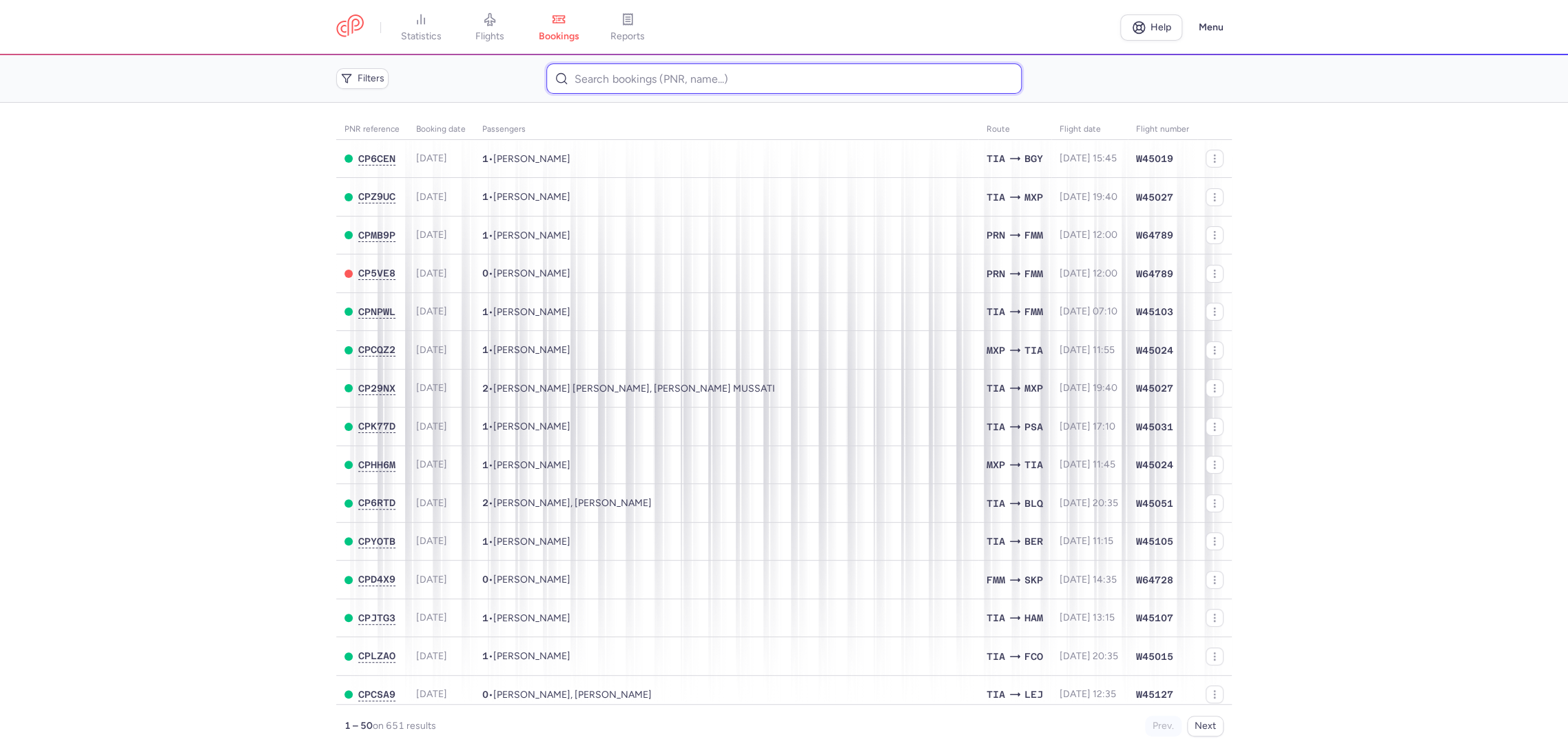
click at [605, 81] on input at bounding box center [784, 78] width 475 height 30
paste input "VMT8RW"
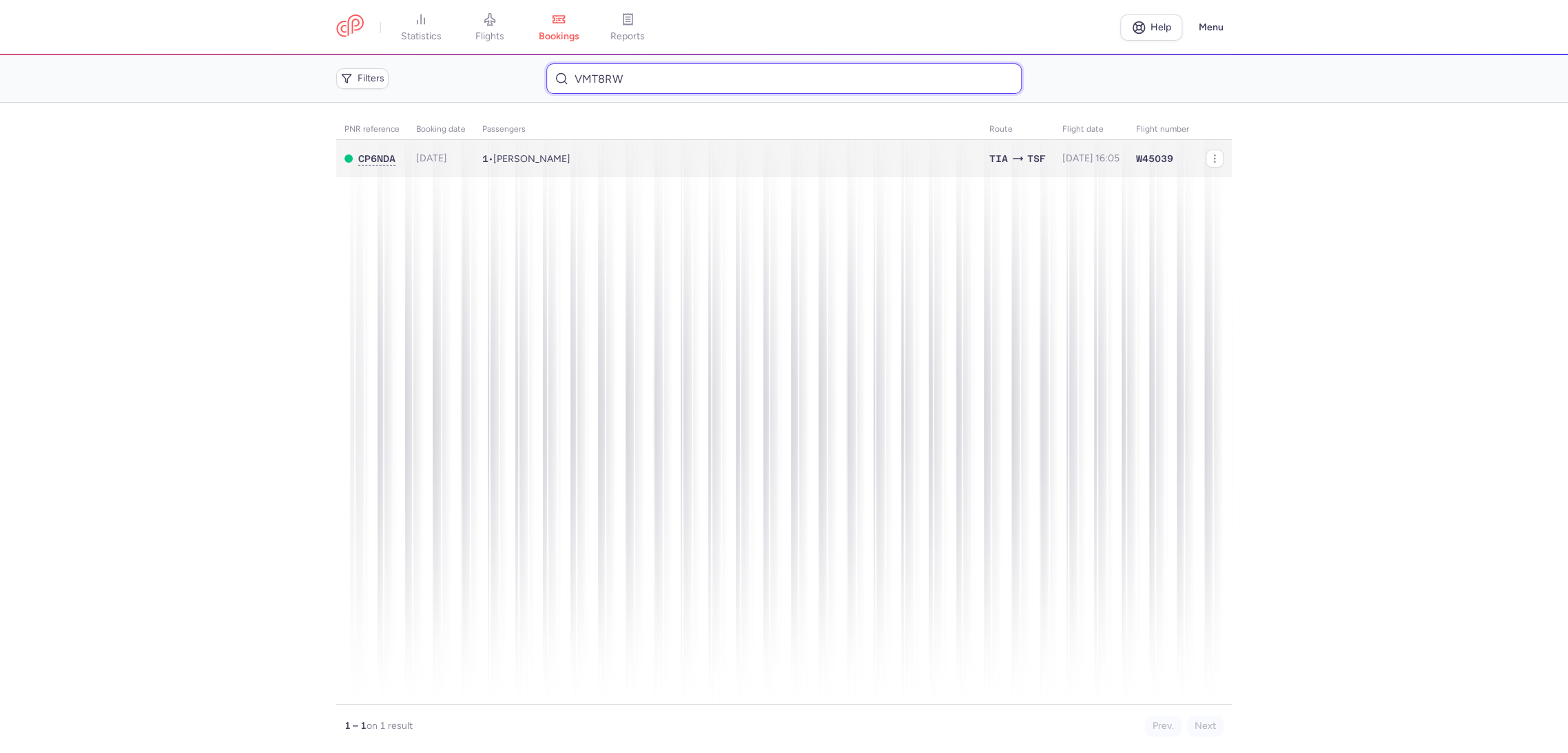
type input "VMT8RW"
click at [1054, 160] on td "1 • [PERSON_NAME]" at bounding box center [1091, 159] width 74 height 38
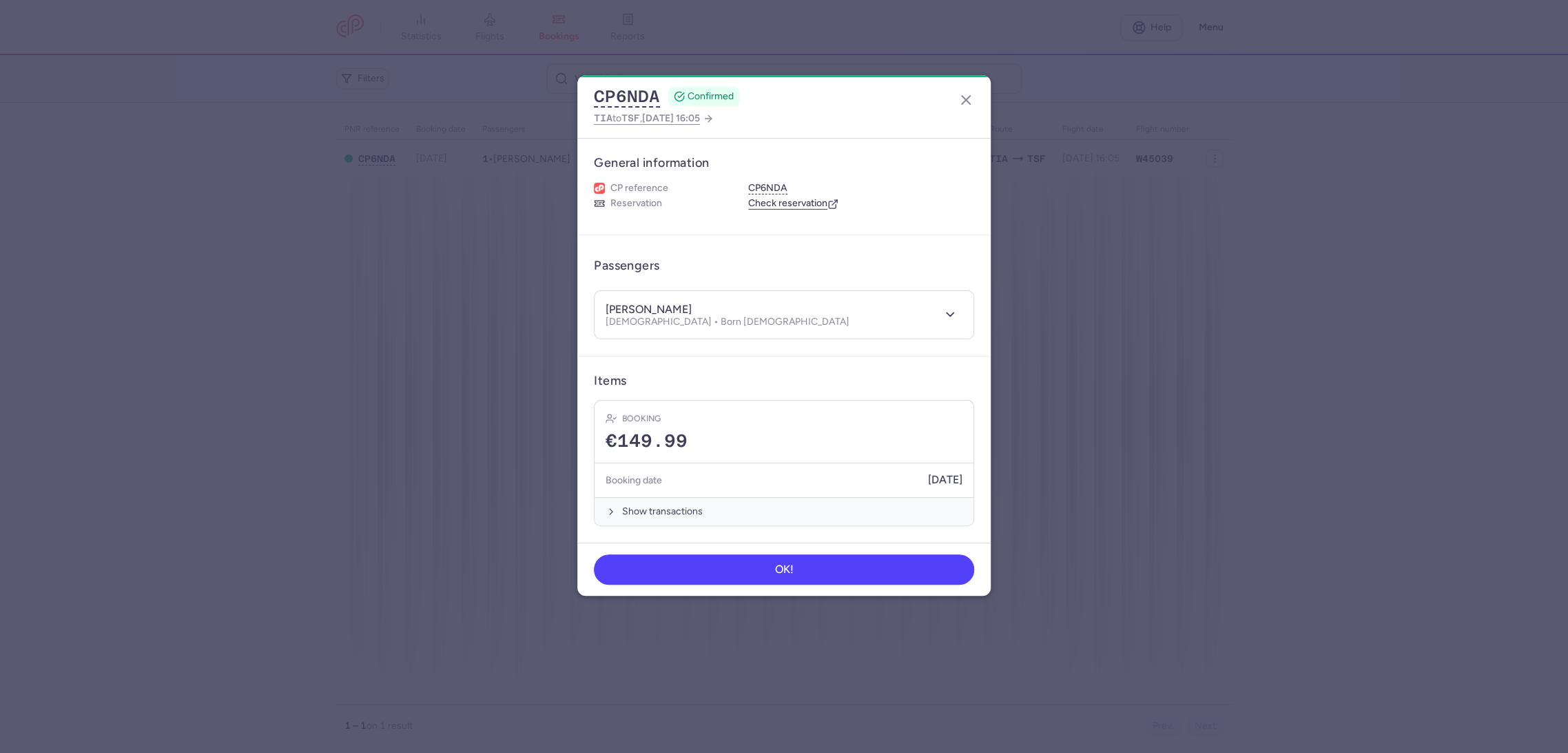
click at [456, 297] on dialog "CP6NDA CONFIRMED TIA to TSF , [DATE] 16:05 General information CP reference CP6…" at bounding box center [784, 376] width 1524 height 602
click at [961, 101] on icon "button" at bounding box center [966, 100] width 17 height 17
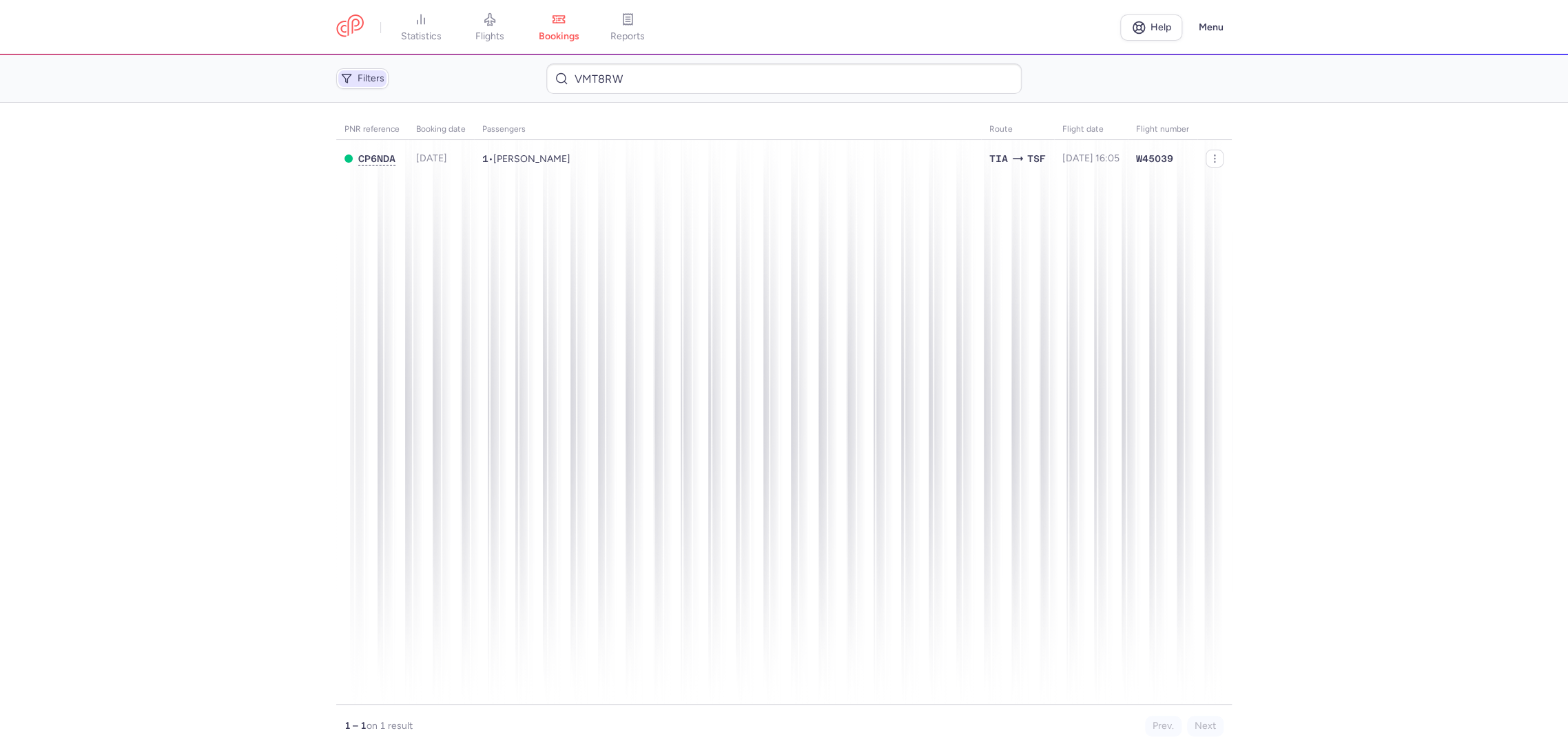
click at [365, 78] on span "Filters" at bounding box center [371, 78] width 26 height 11
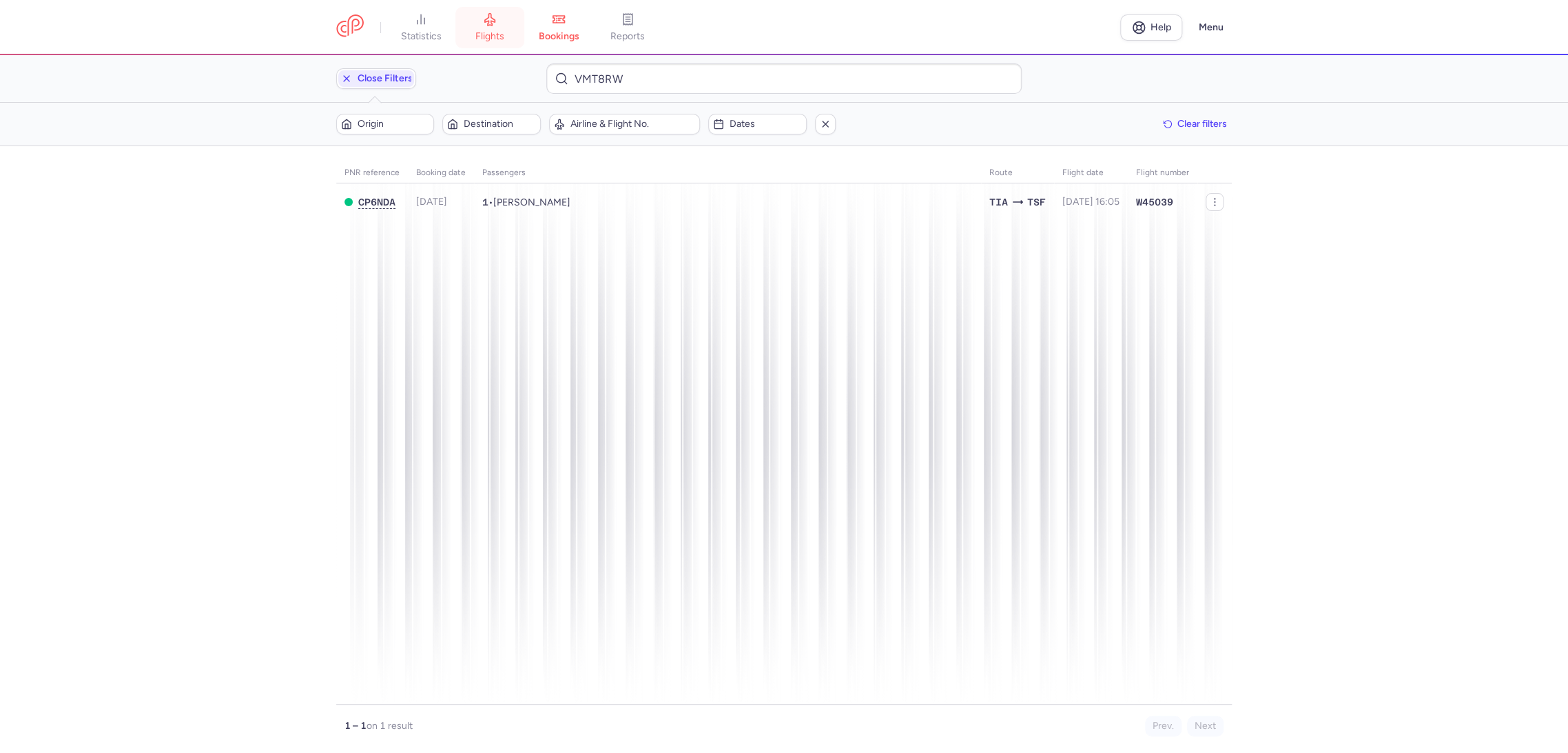
click at [497, 34] on span "flights" at bounding box center [489, 36] width 29 height 12
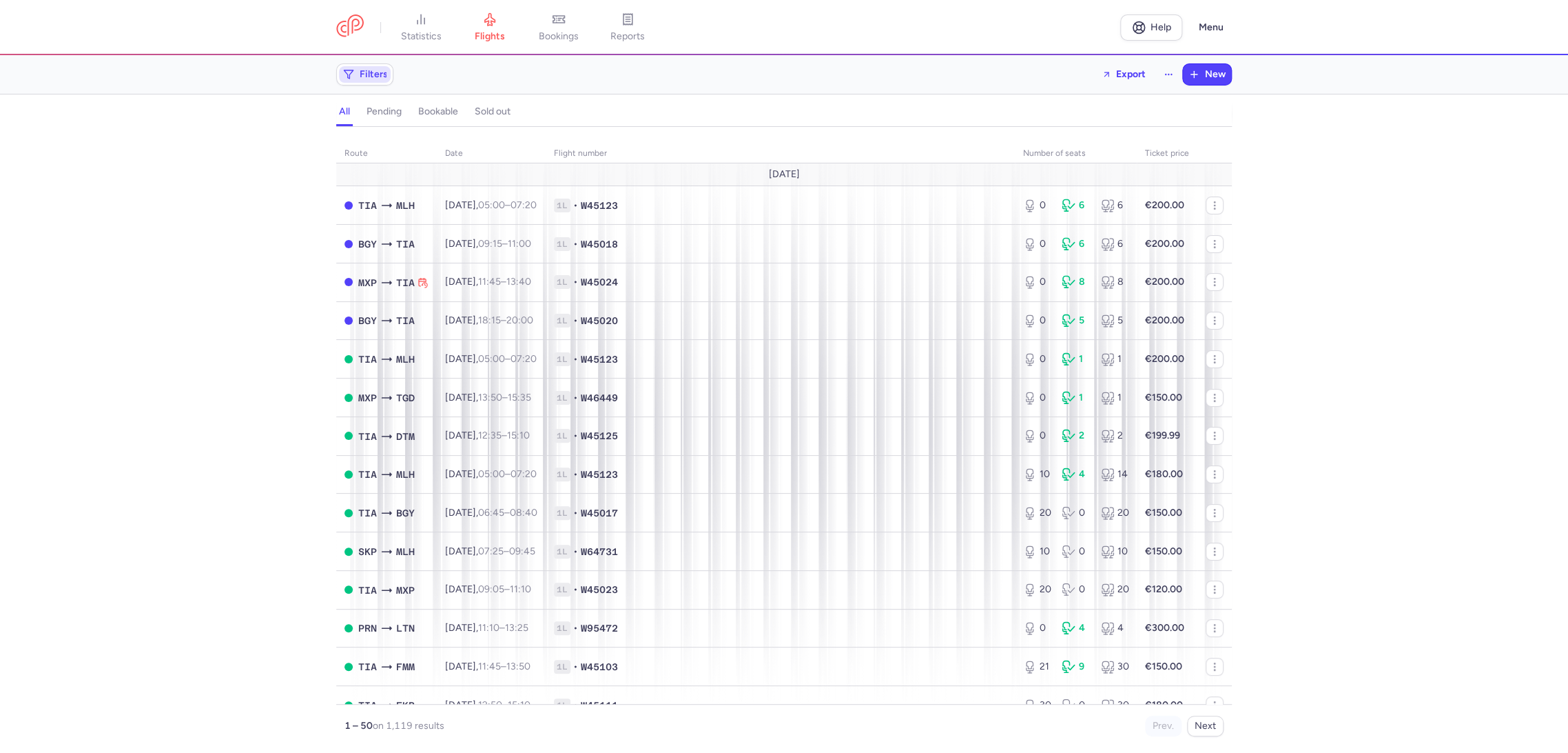
drag, startPoint x: 360, startPoint y: 74, endPoint x: 368, endPoint y: 71, distance: 8.5
click at [361, 76] on span "Filters" at bounding box center [374, 74] width 28 height 11
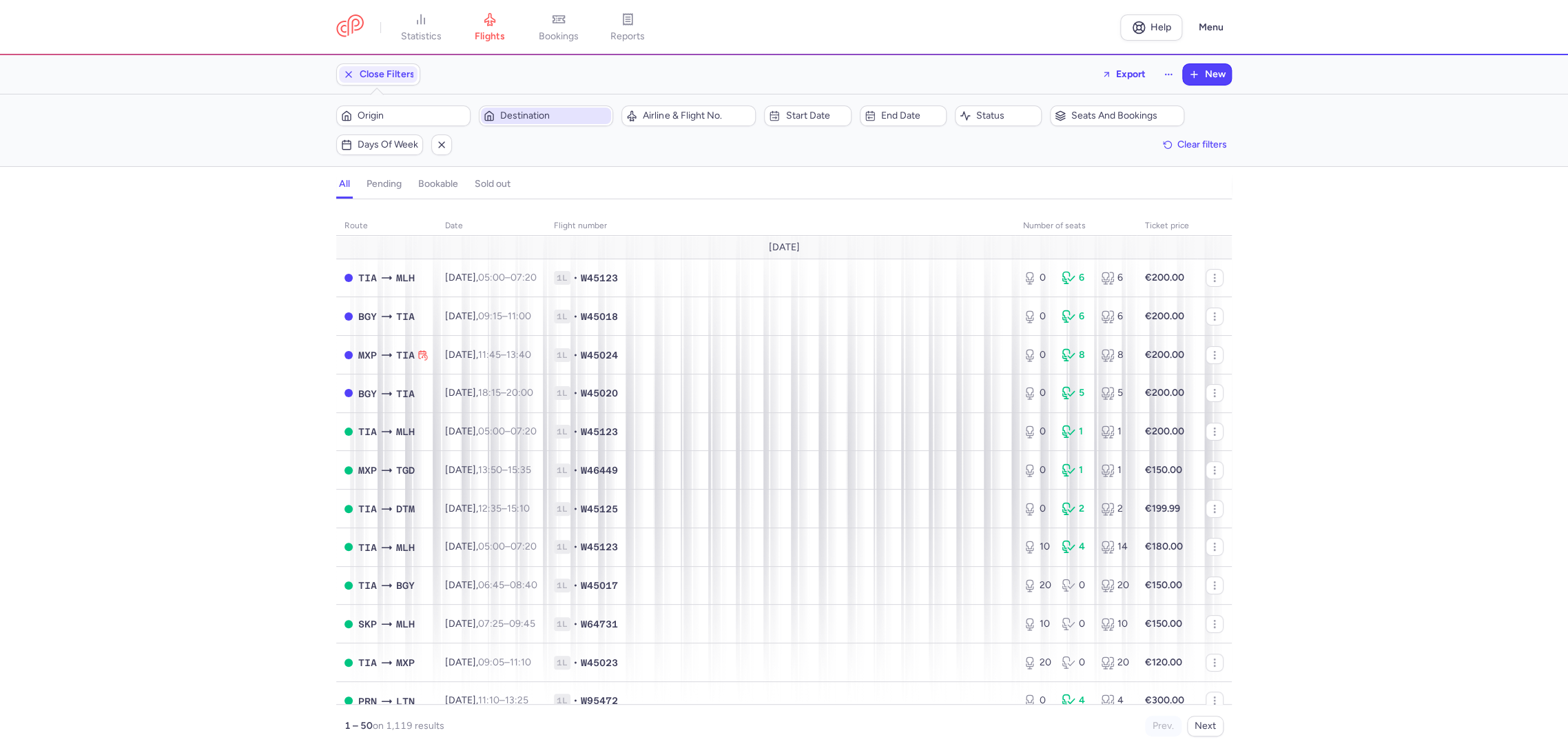
click at [548, 119] on span "Destination" at bounding box center [554, 116] width 108 height 11
type input "d"
click at [582, 223] on span "[PERSON_NAME], [GEOGRAPHIC_DATA], [GEOGRAPHIC_DATA] BLQ" at bounding box center [583, 228] width 183 height 49
type input "blq"
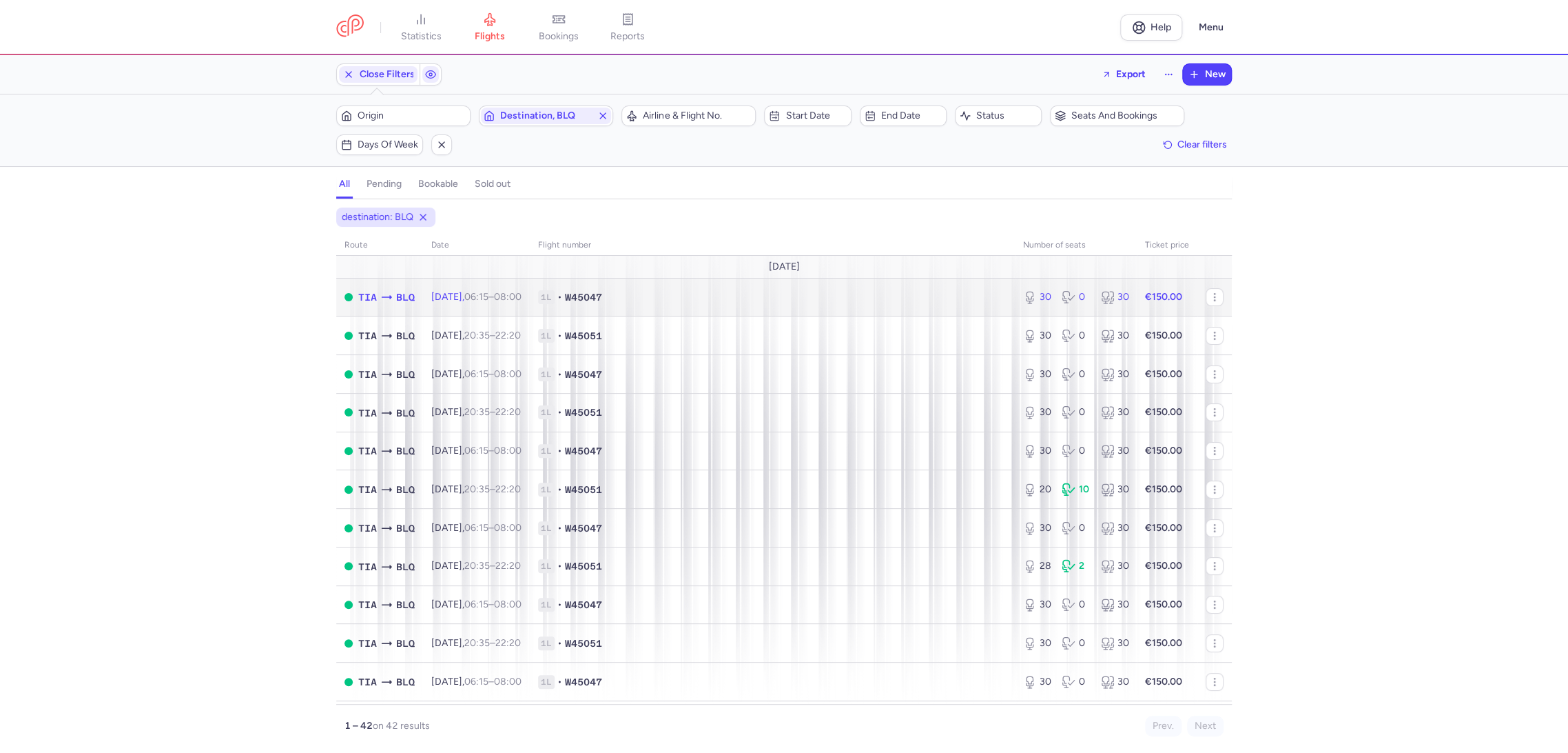
click at [910, 284] on td "1L • W45047" at bounding box center [772, 297] width 485 height 39
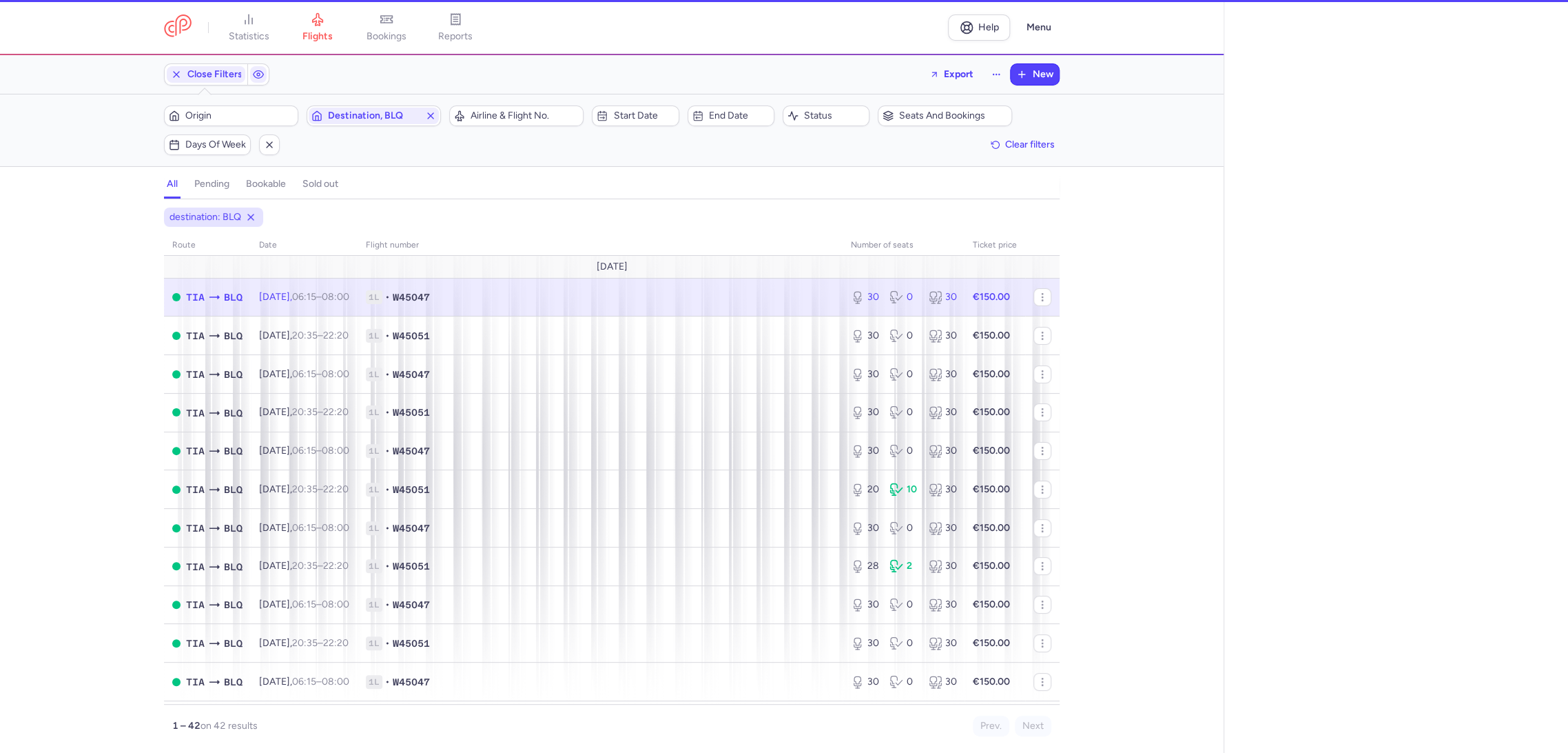
select select "days"
